Goal: Task Accomplishment & Management: Manage account settings

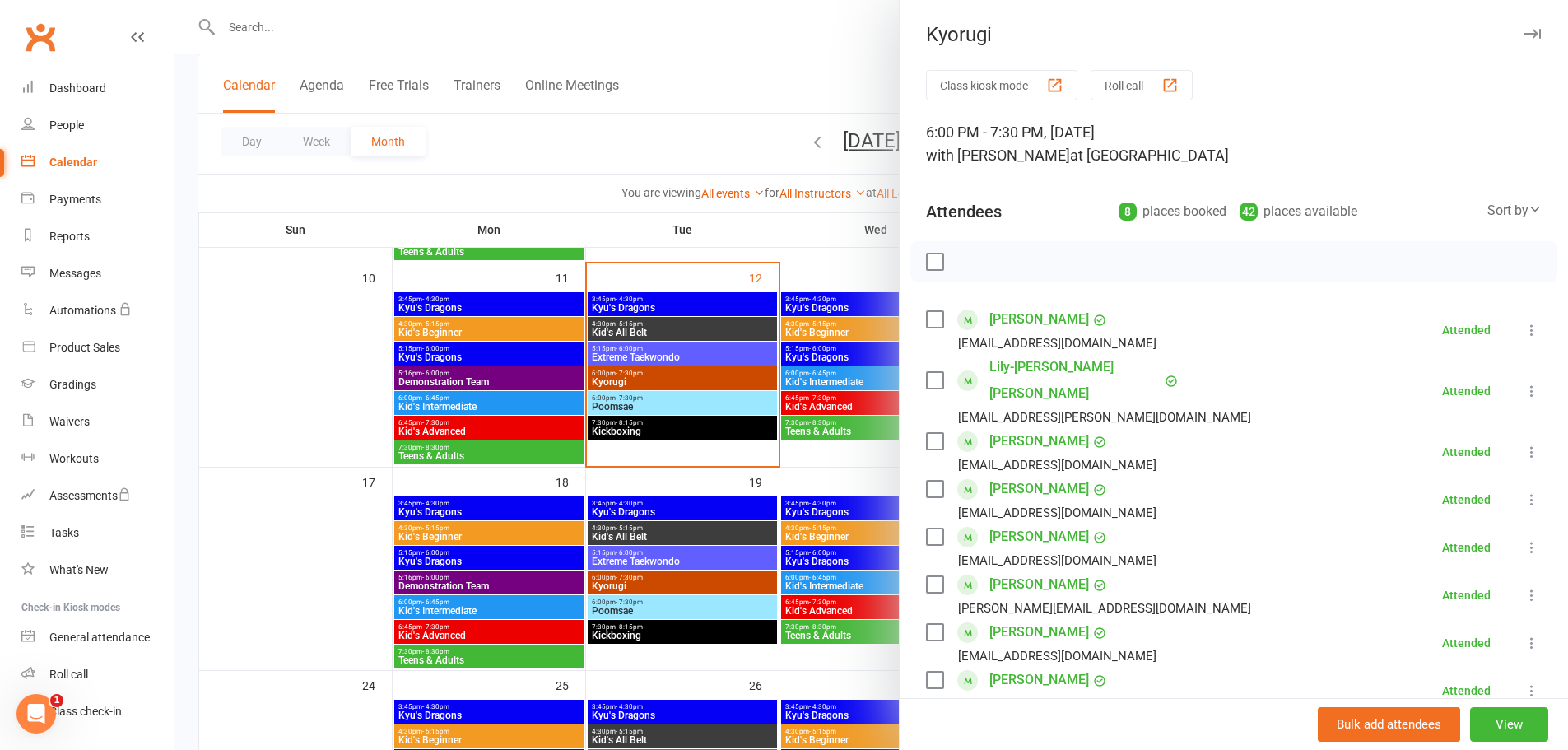
scroll to position [83, 0]
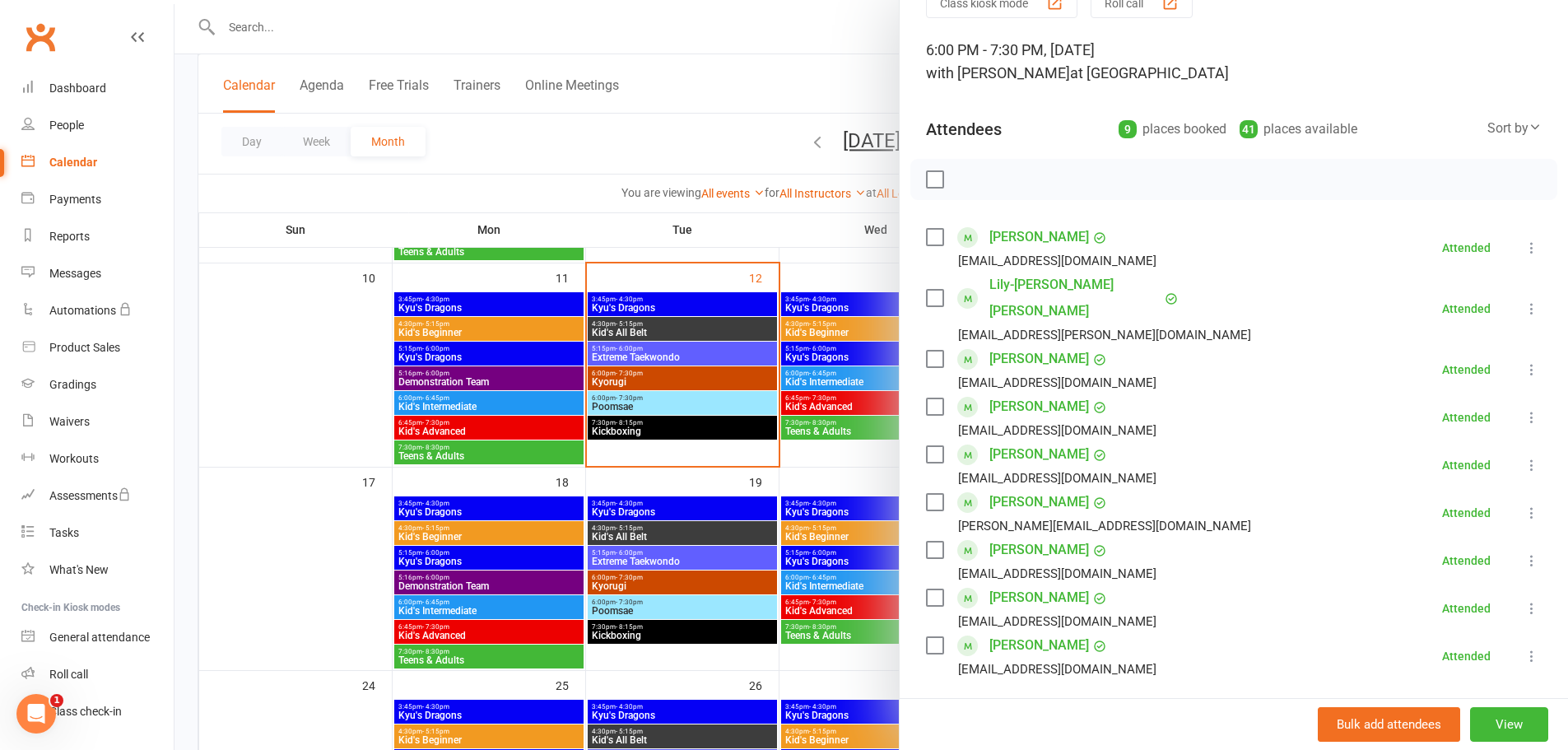
click at [1523, 362] on icon at bounding box center [1532, 370] width 17 height 17
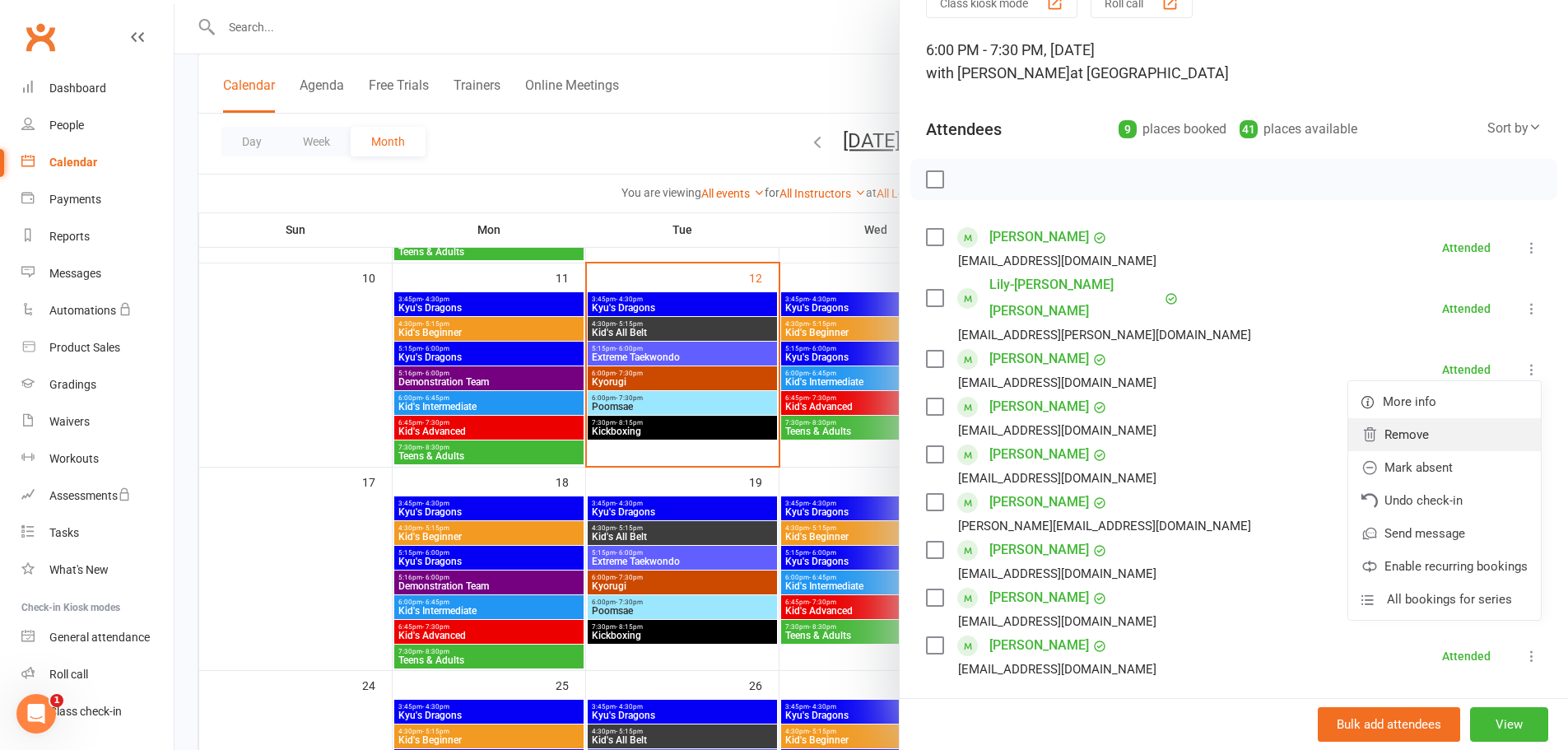
click at [1391, 418] on link "Remove" at bounding box center [1444, 434] width 192 height 33
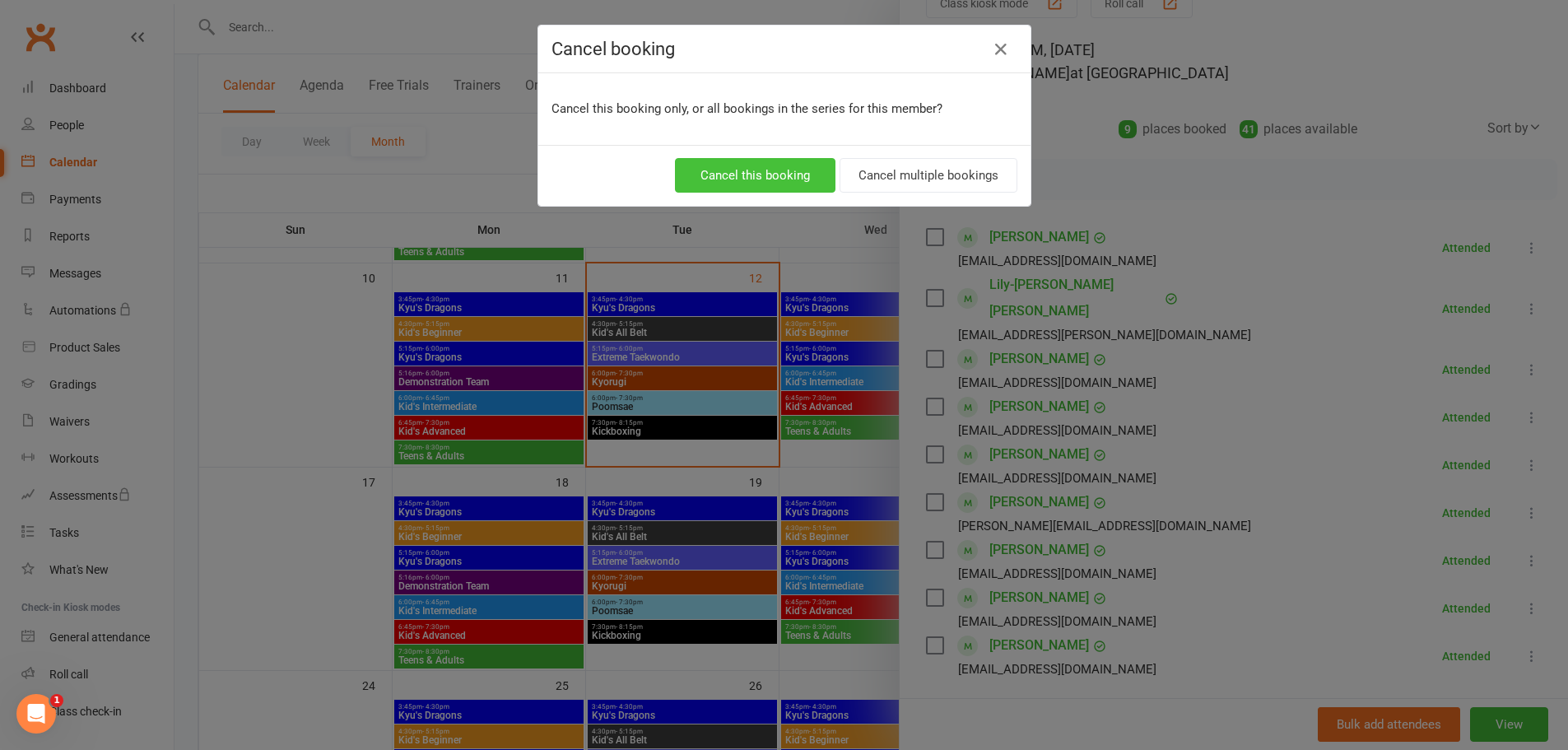
click at [794, 187] on button "Cancel this booking" at bounding box center [756, 175] width 160 height 35
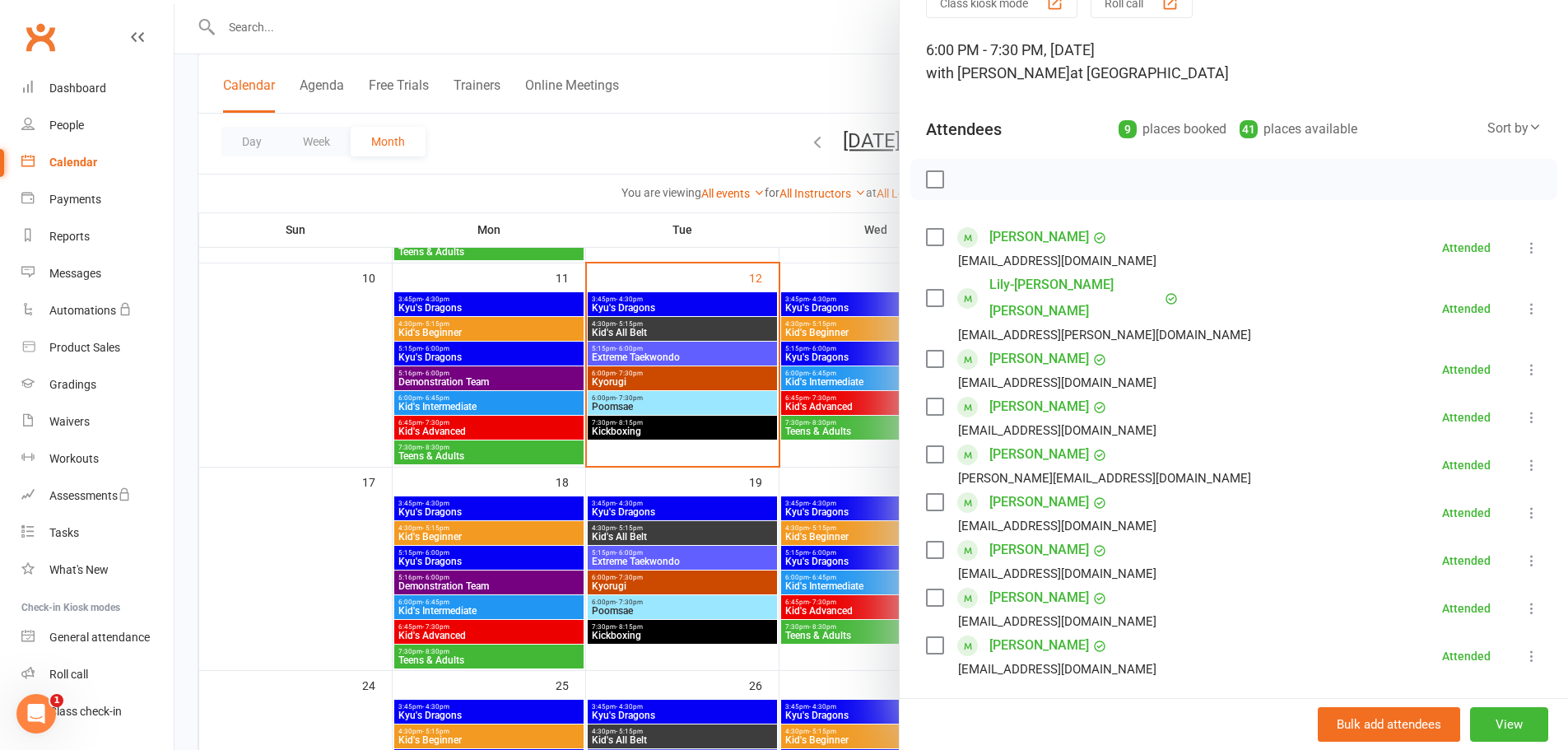
click at [343, 588] on div at bounding box center [871, 375] width 1394 height 750
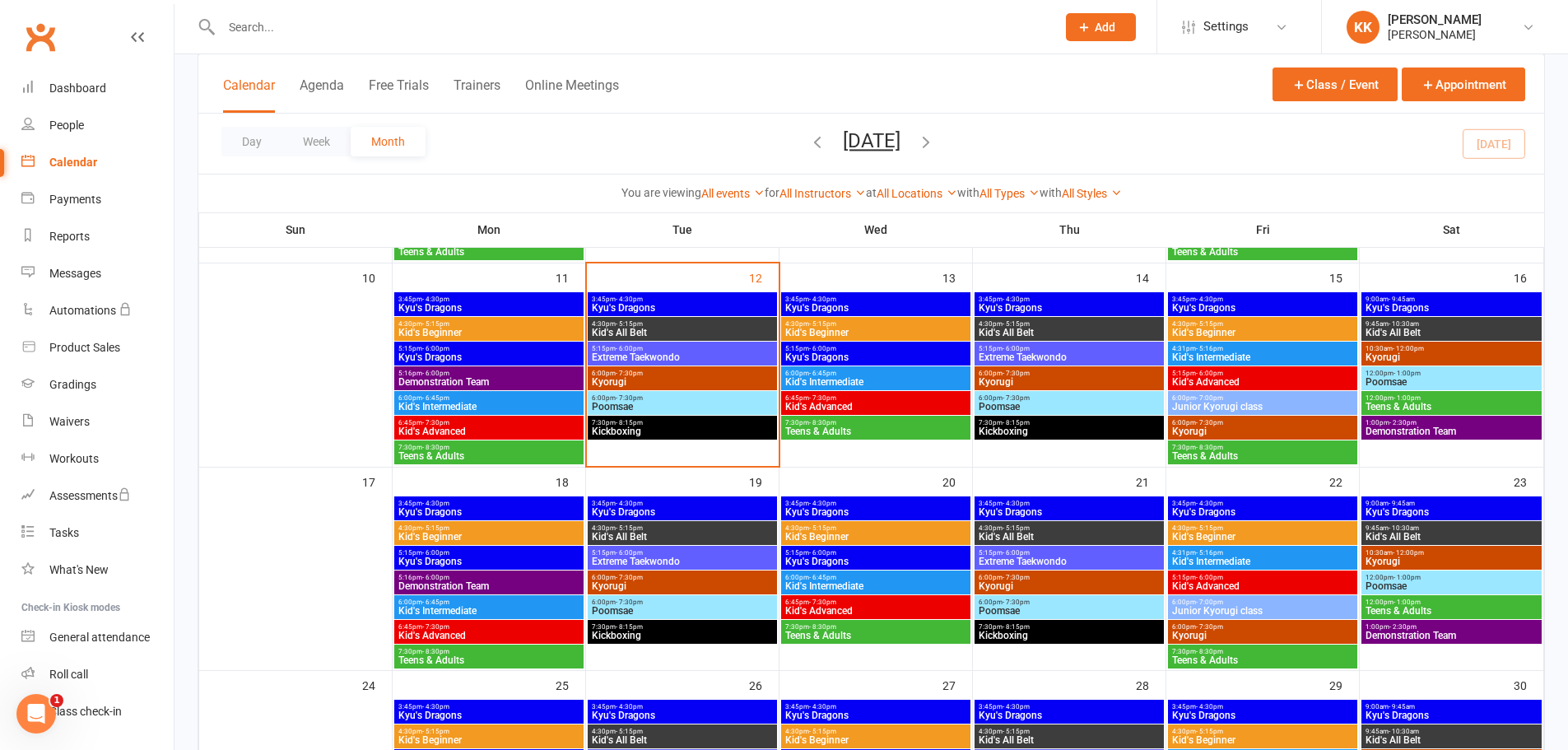
click at [660, 405] on span "Poomsae" at bounding box center [682, 407] width 182 height 10
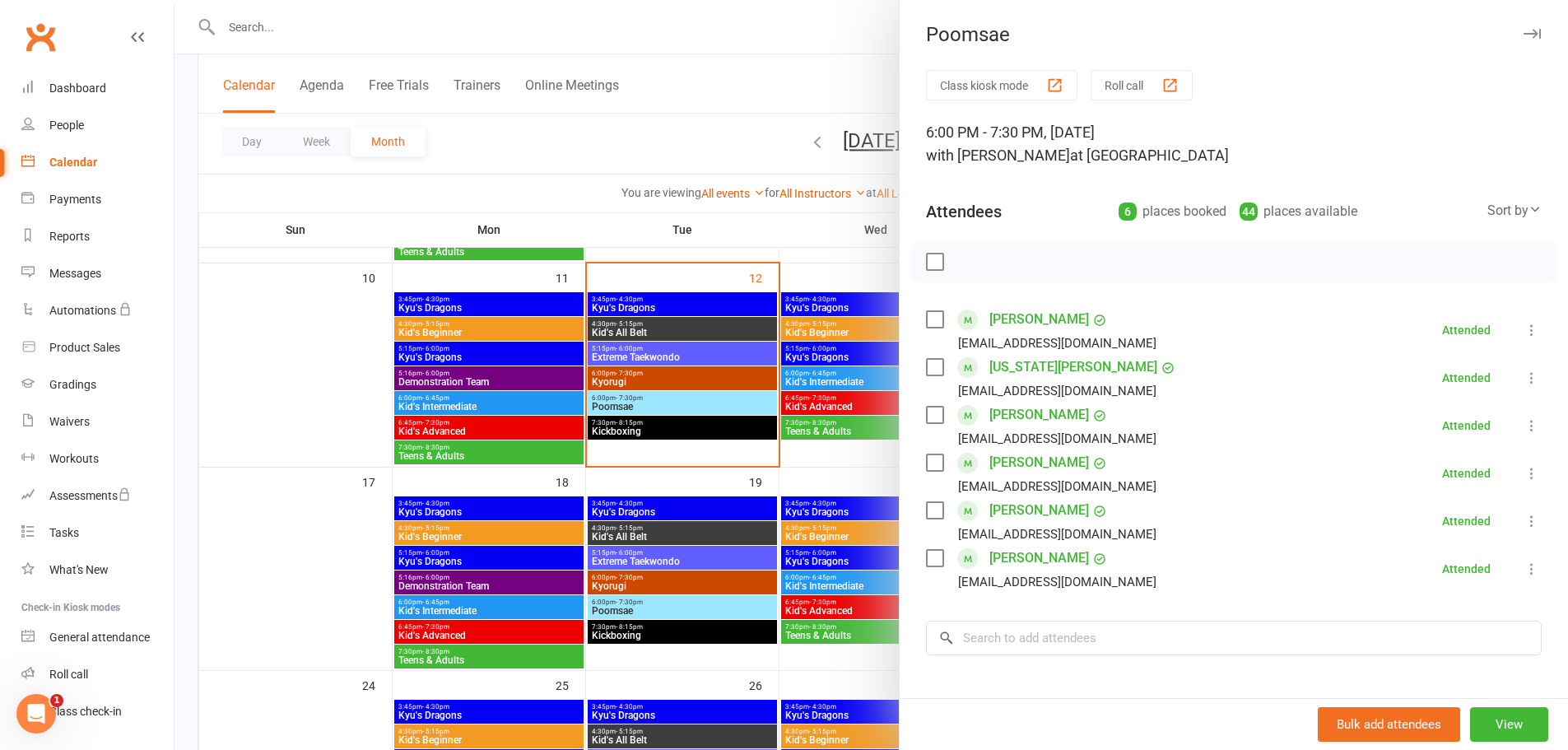
click at [268, 24] on div at bounding box center [871, 375] width 1394 height 750
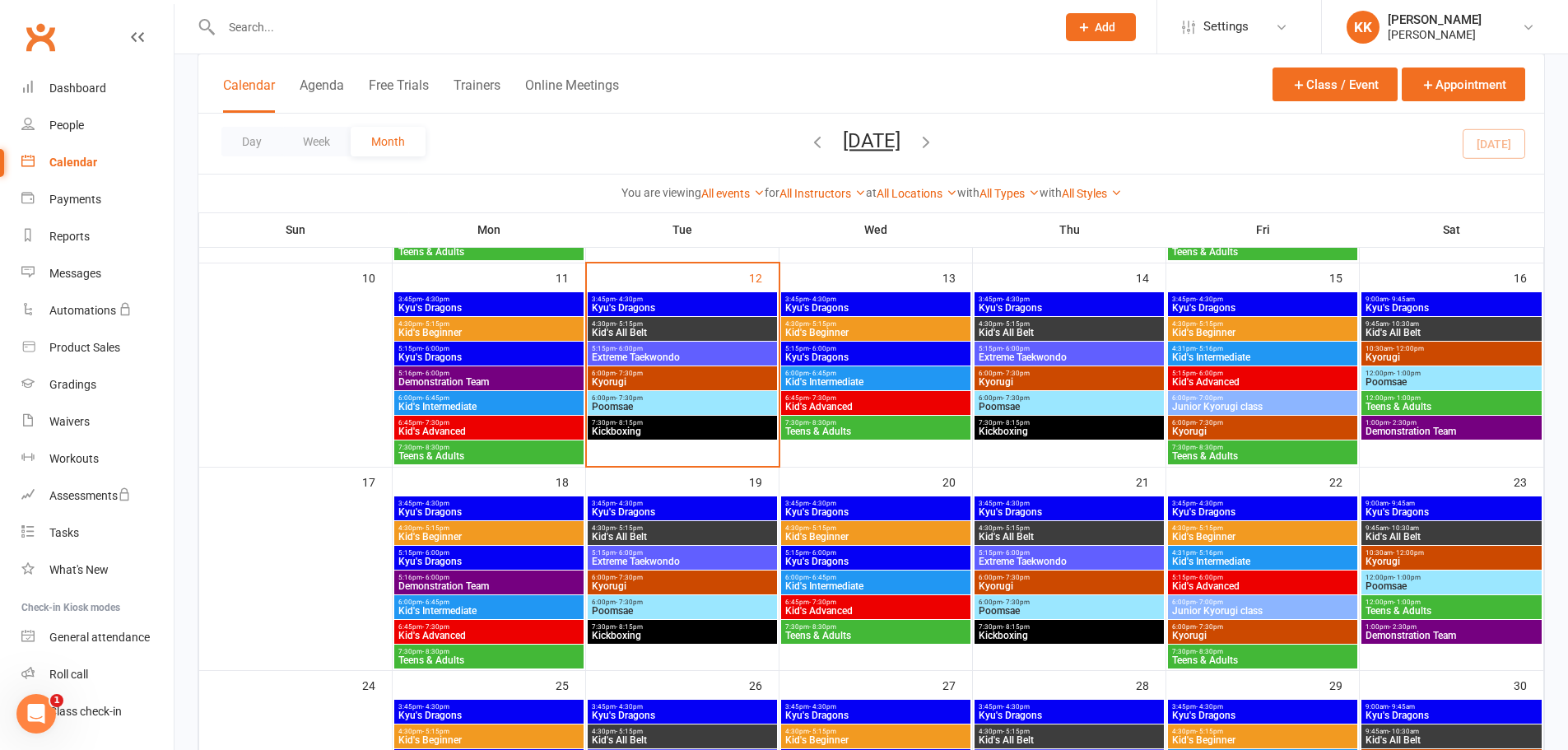
click at [703, 398] on span "6:00pm - 7:30pm" at bounding box center [682, 398] width 182 height 7
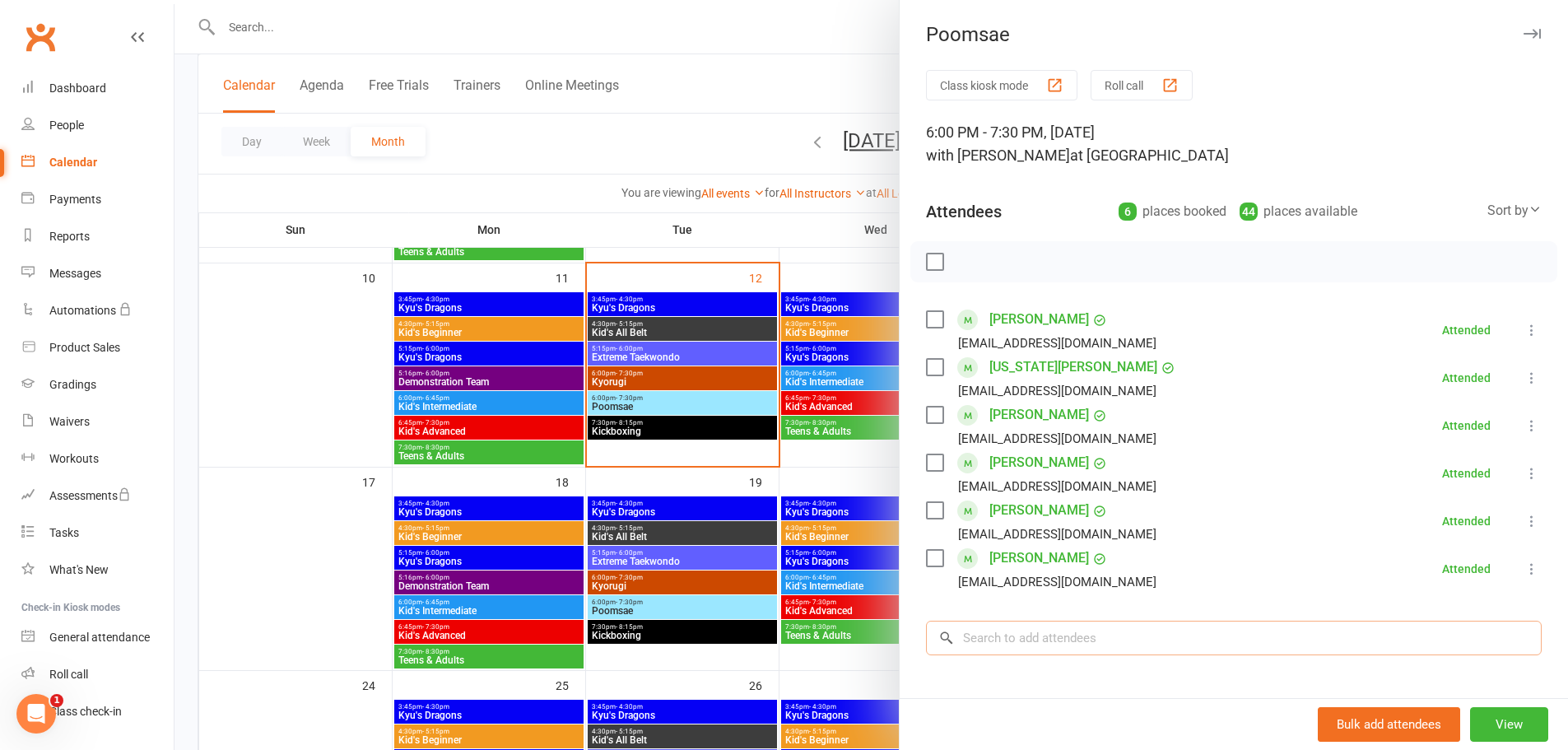
click at [1106, 648] on input "search" at bounding box center [1234, 638] width 616 height 35
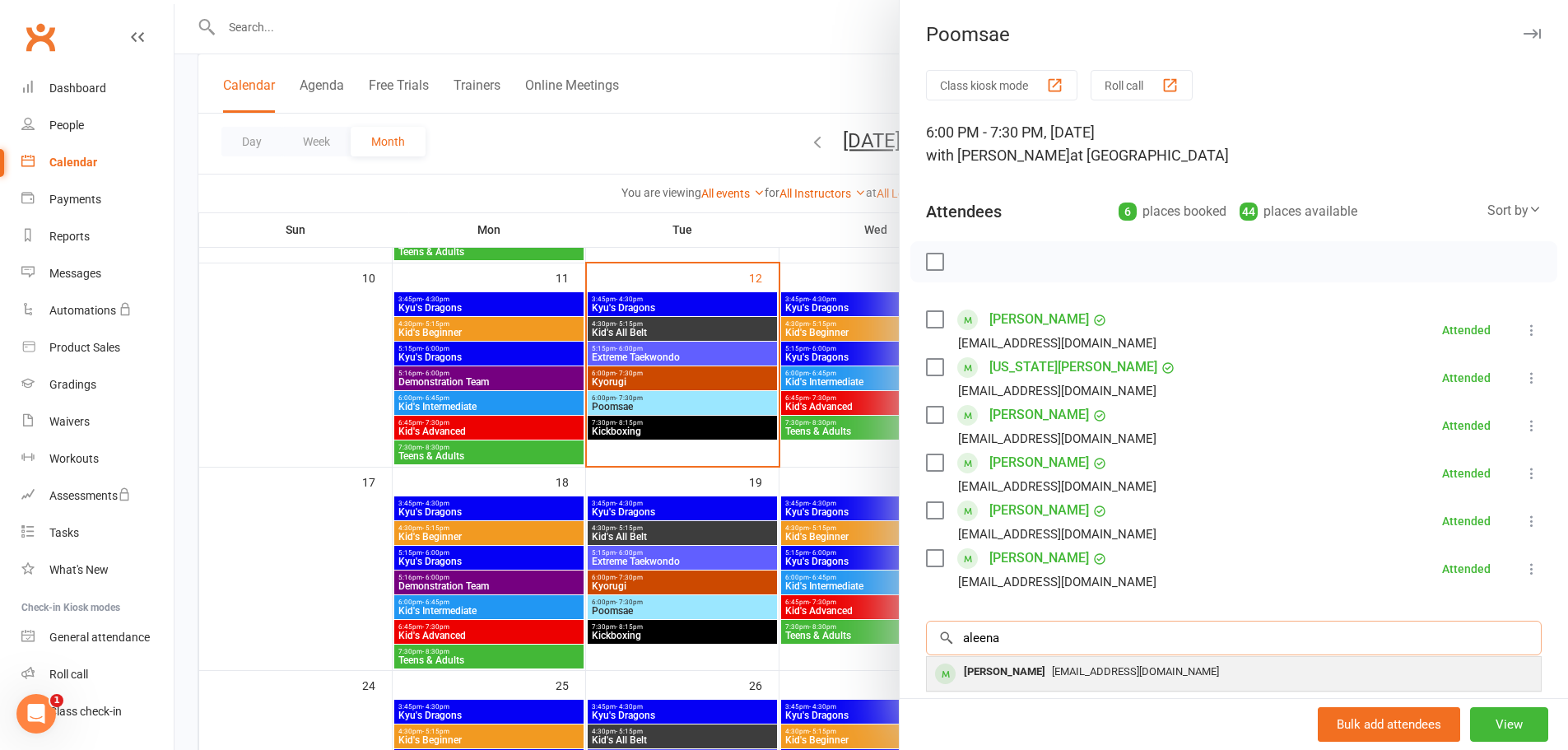
type input "aleena"
click at [1024, 677] on div "[PERSON_NAME]" at bounding box center [1004, 672] width 95 height 24
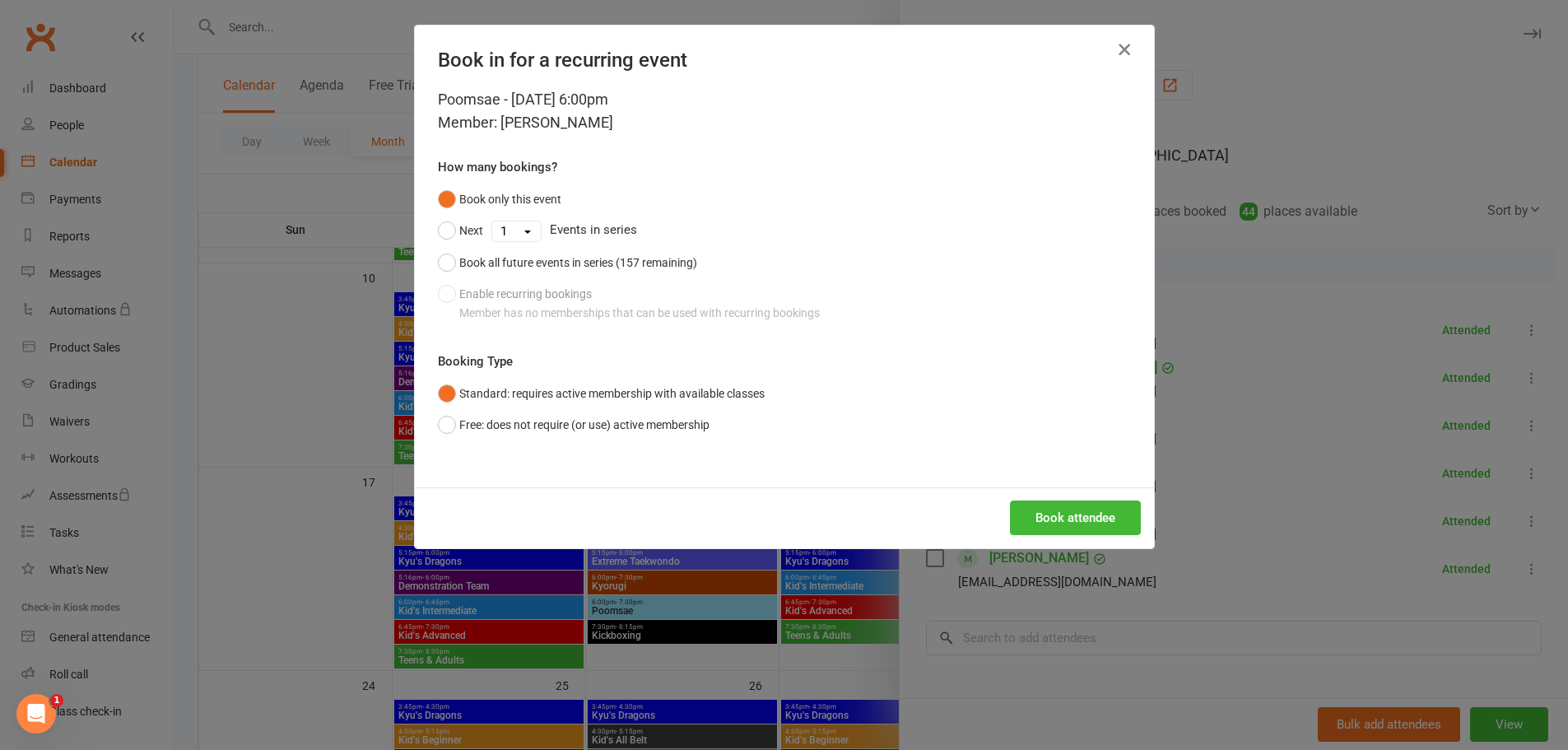
click at [1120, 50] on icon "button" at bounding box center [1125, 50] width 20 height 20
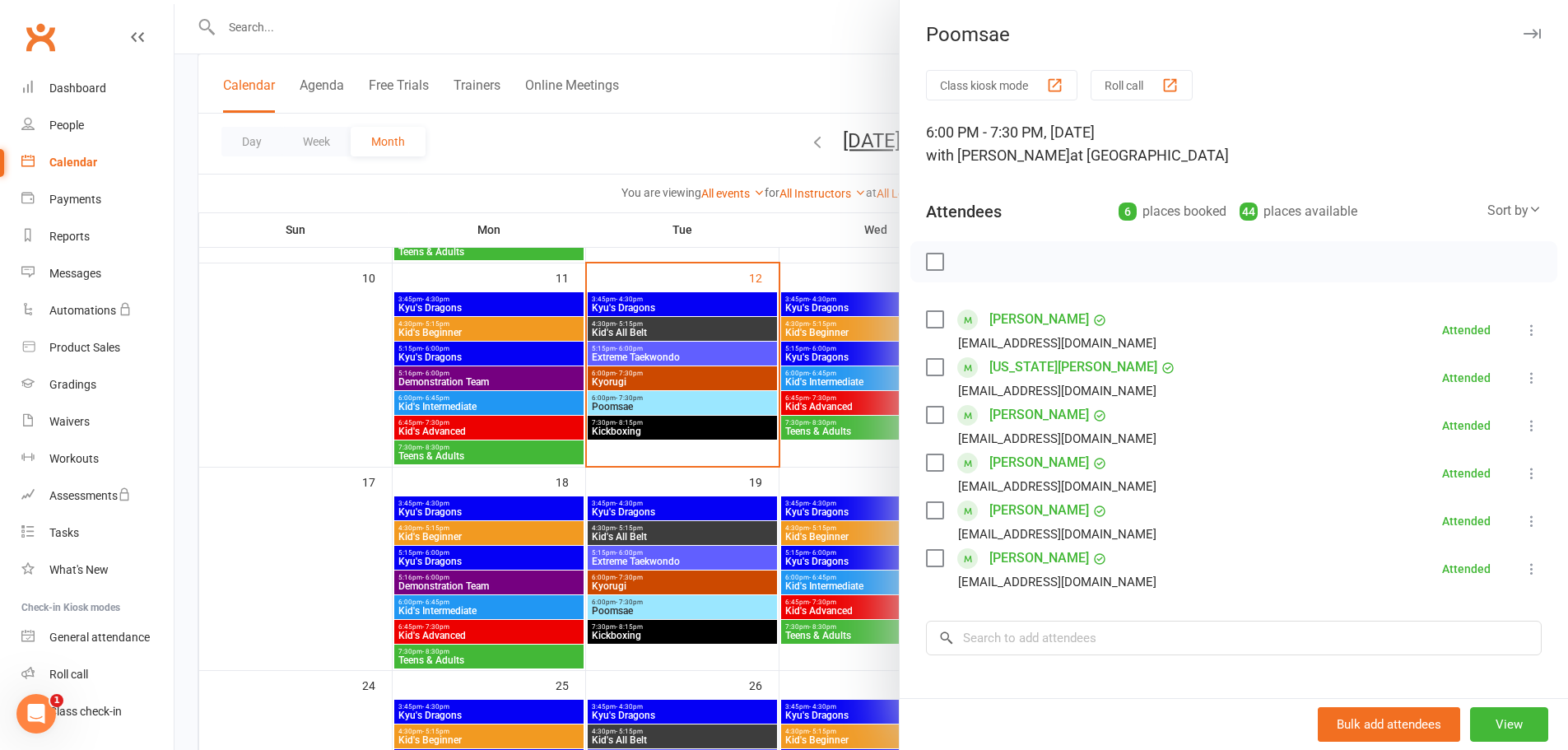
click at [261, 31] on div at bounding box center [871, 375] width 1394 height 750
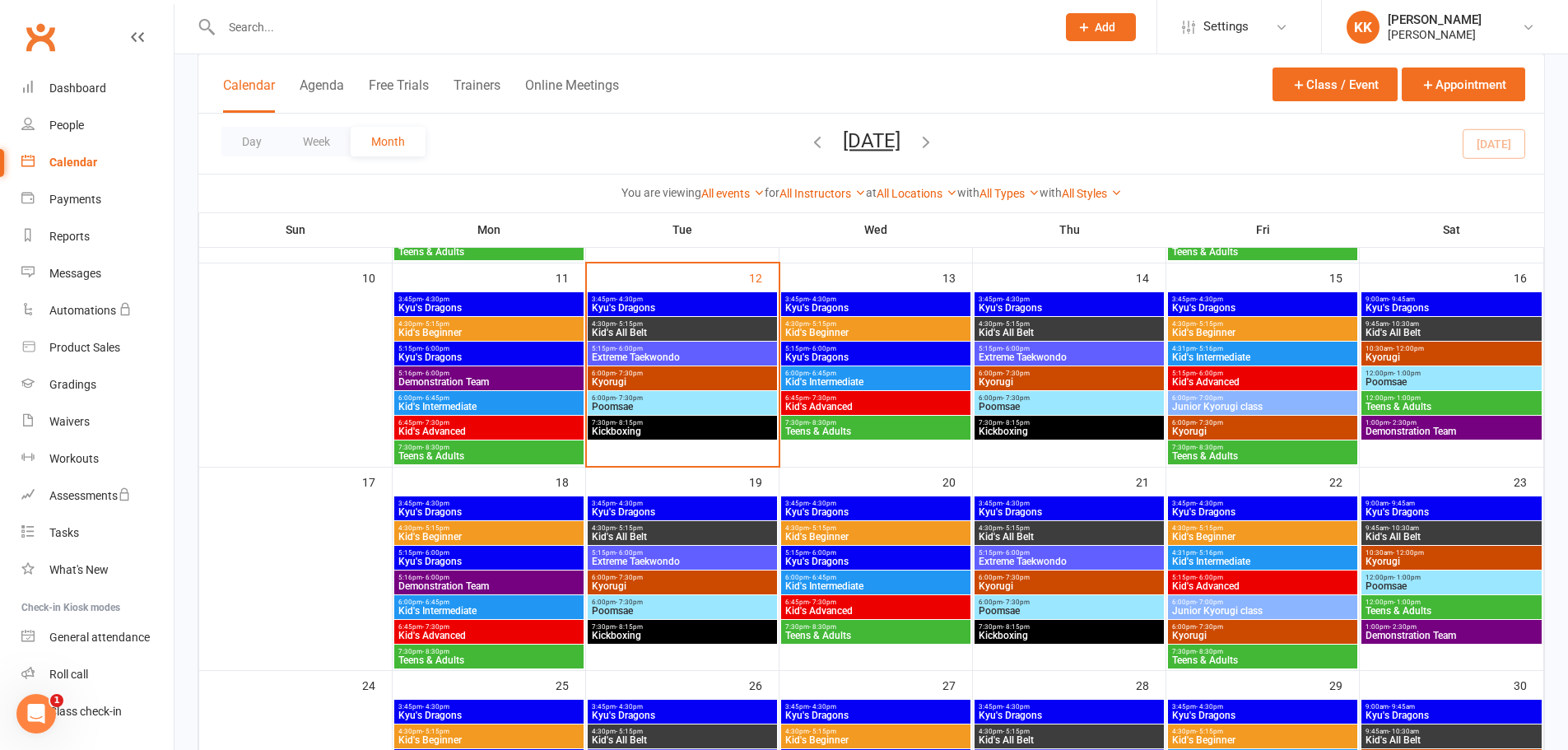
click at [261, 31] on input "text" at bounding box center [630, 27] width 828 height 23
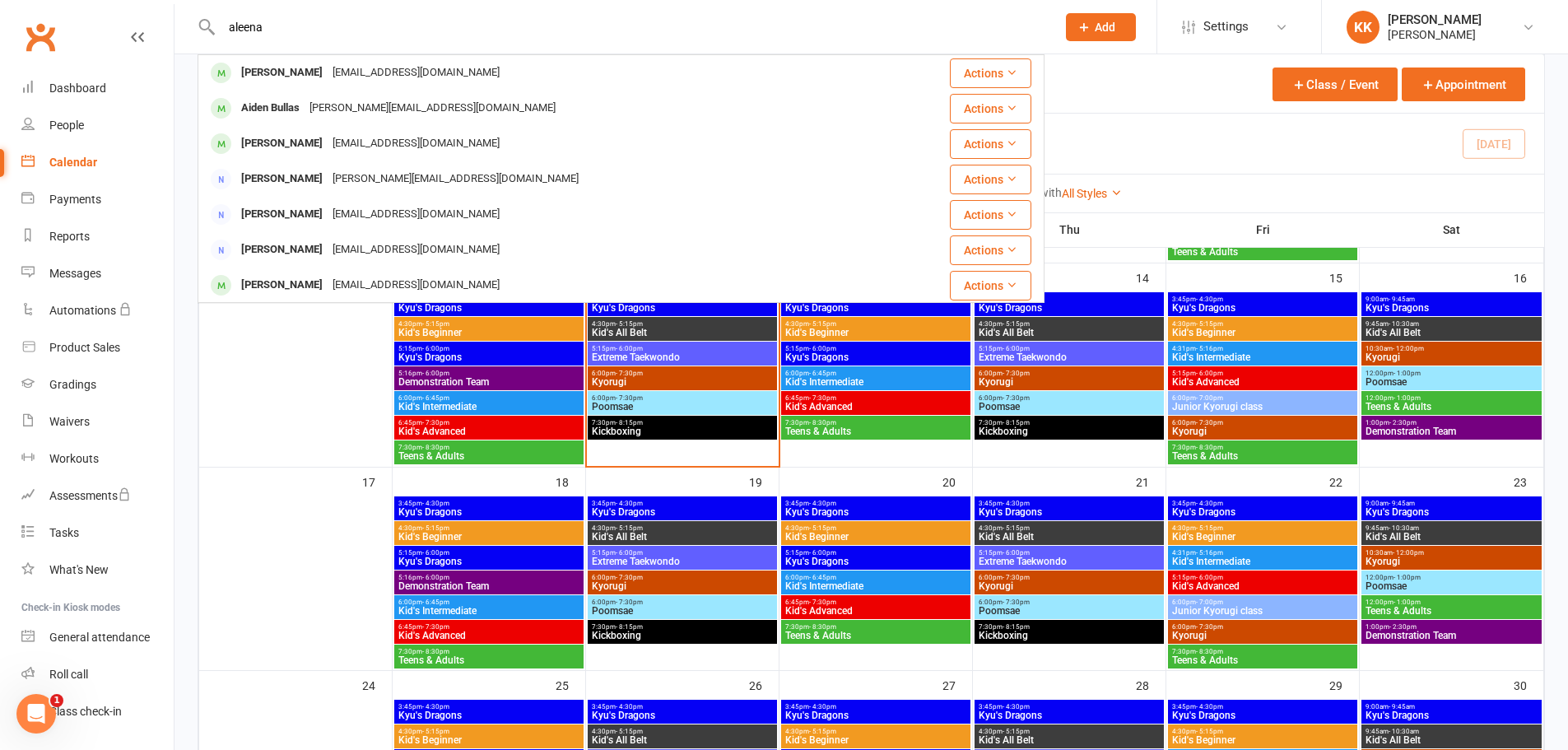
type input "aleena"
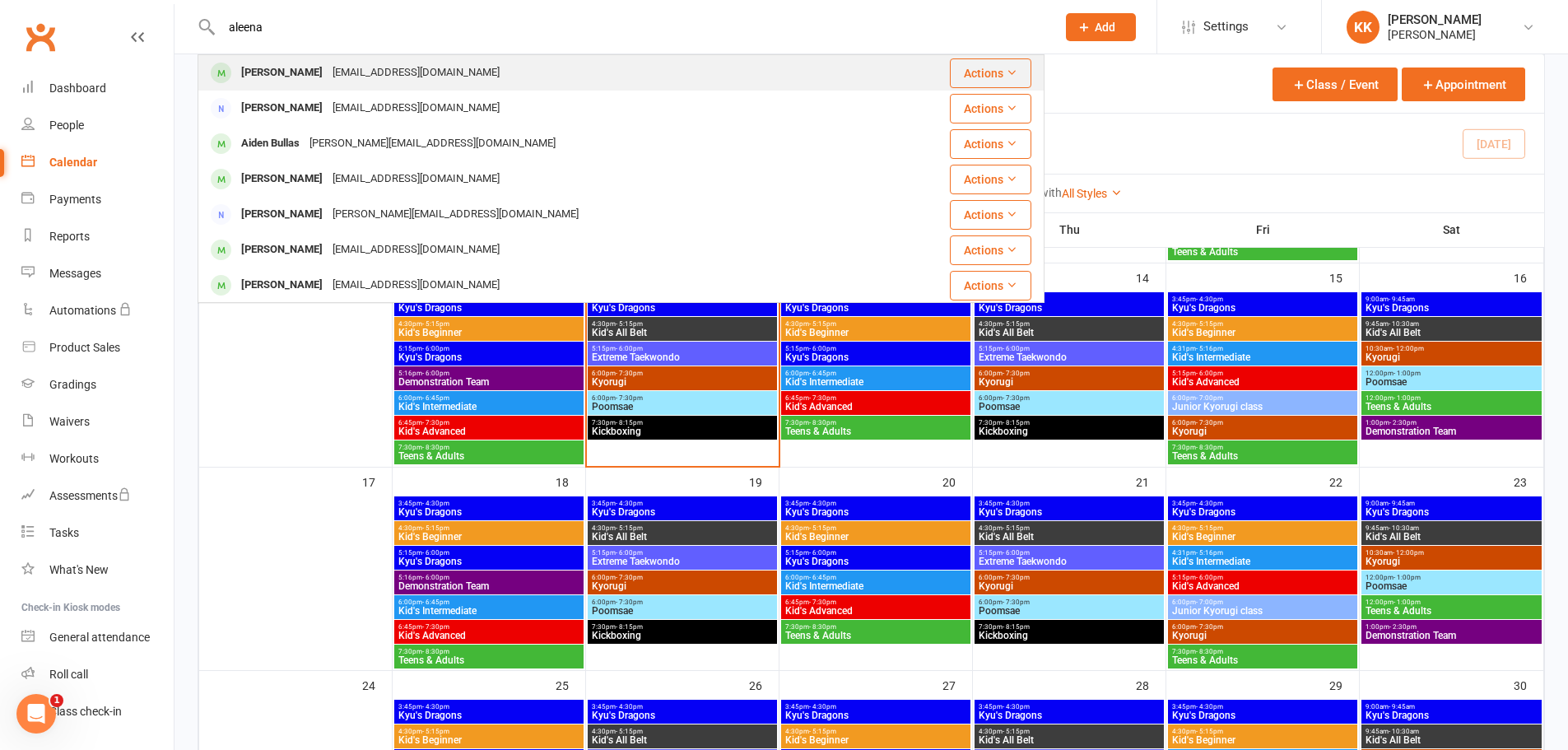
click at [267, 75] on div "[PERSON_NAME]" at bounding box center [282, 73] width 92 height 24
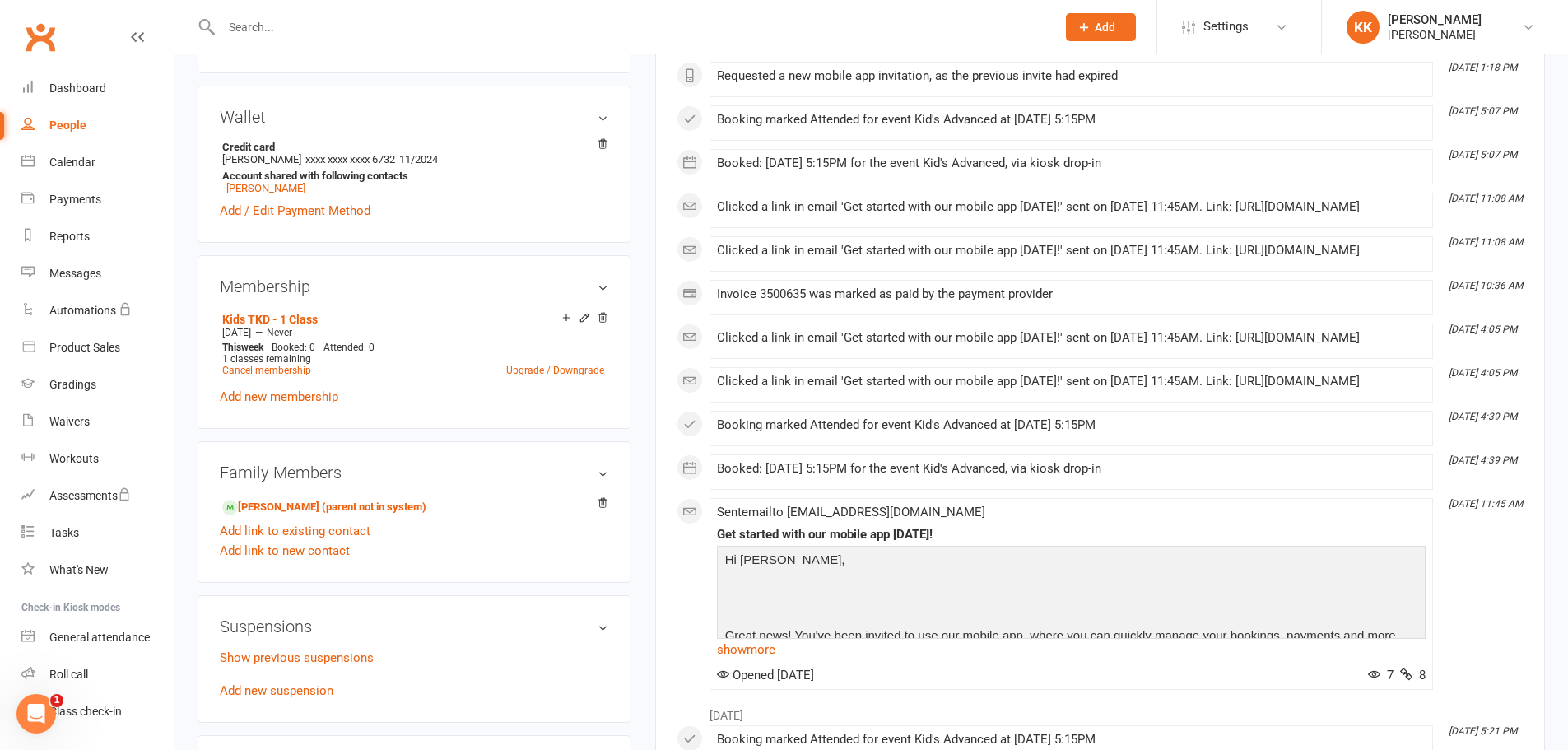
scroll to position [494, 0]
